Goal: Information Seeking & Learning: Check status

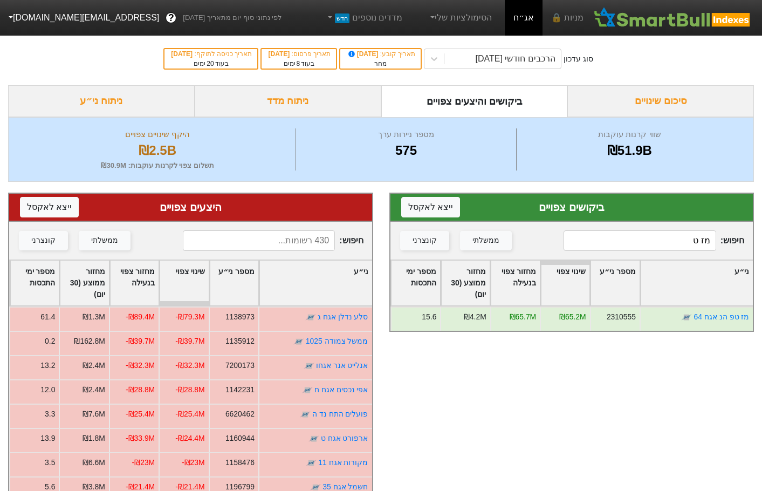
click at [628, 243] on input "מז ט" at bounding box center [639, 240] width 153 height 20
type input "מ"
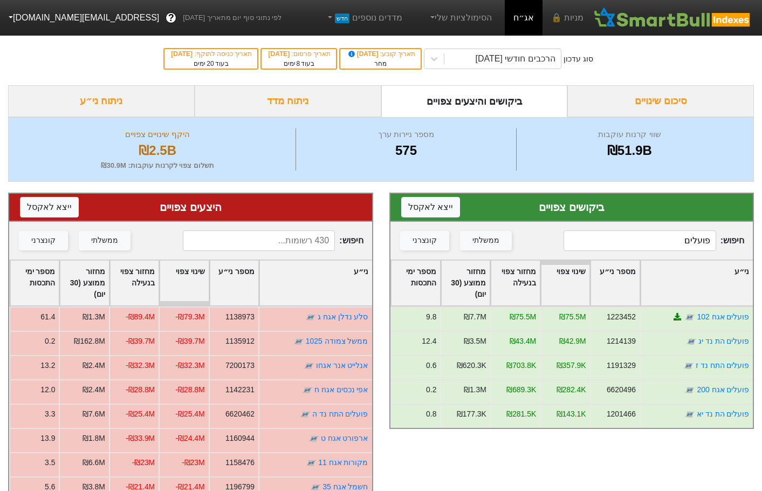
type input "פועלים"
click at [267, 241] on input at bounding box center [259, 240] width 153 height 20
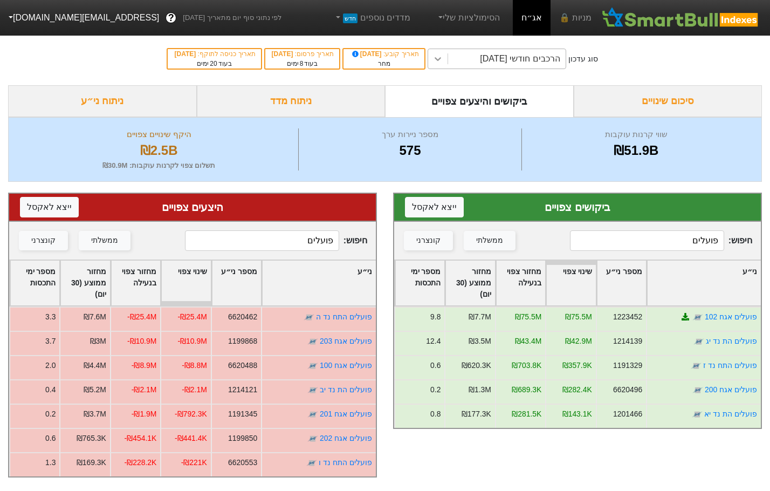
type input "פועלים"
click at [441, 60] on icon at bounding box center [438, 59] width 6 height 4
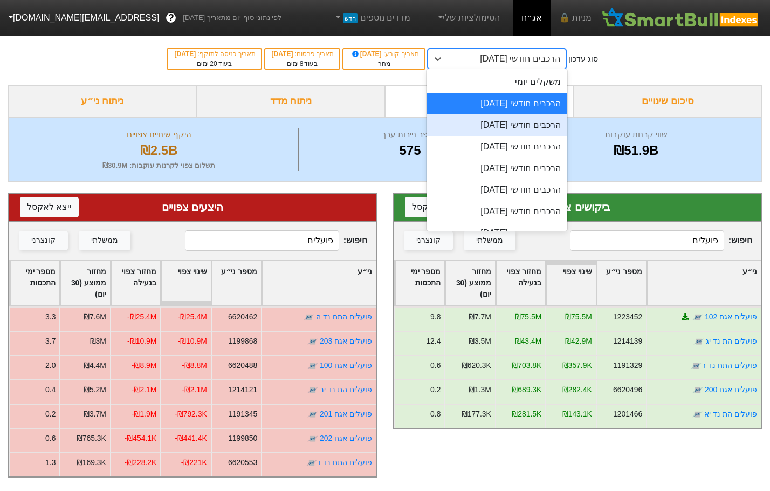
click at [513, 128] on div "הרכבים חודשי [DATE]" at bounding box center [496, 125] width 141 height 22
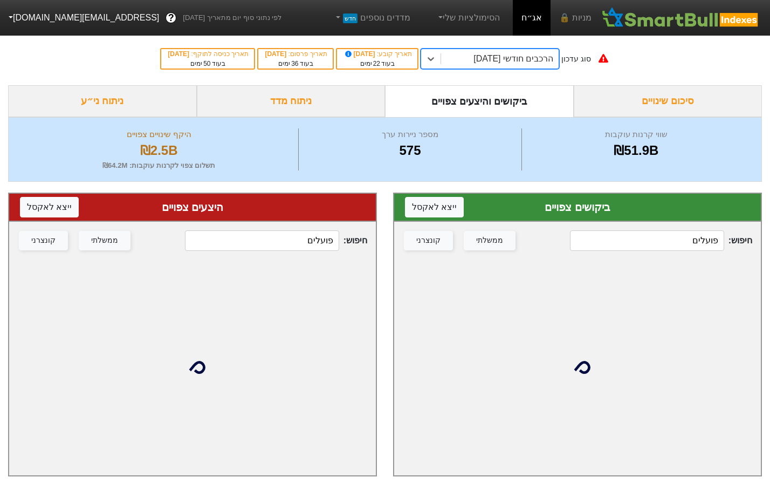
click at [657, 238] on input "פועלים" at bounding box center [647, 240] width 154 height 20
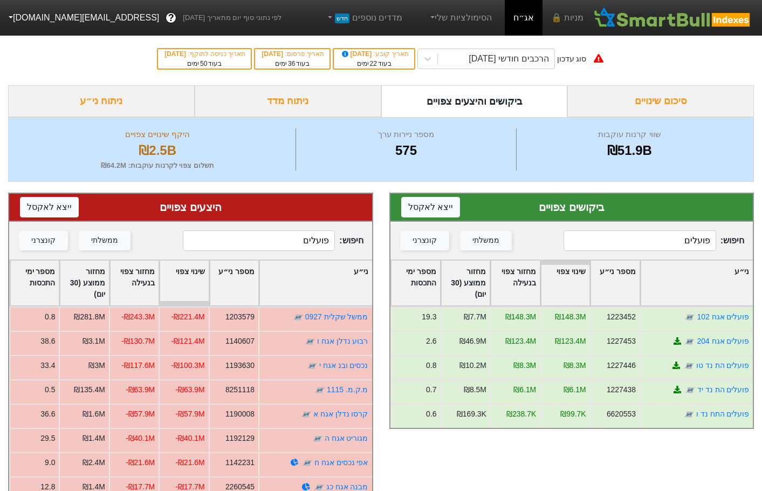
type input "פועלים"
click at [433, 59] on icon at bounding box center [427, 58] width 11 height 11
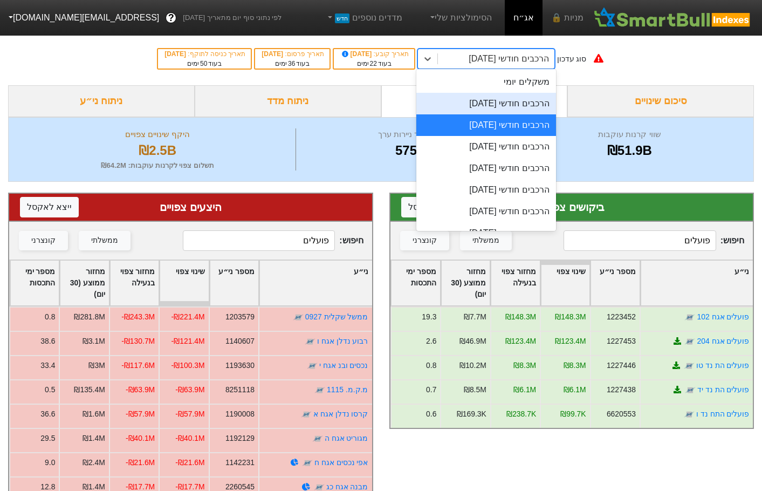
click at [507, 104] on div "הרכבים חודשי [DATE]" at bounding box center [485, 104] width 139 height 22
